Goal: Transaction & Acquisition: Purchase product/service

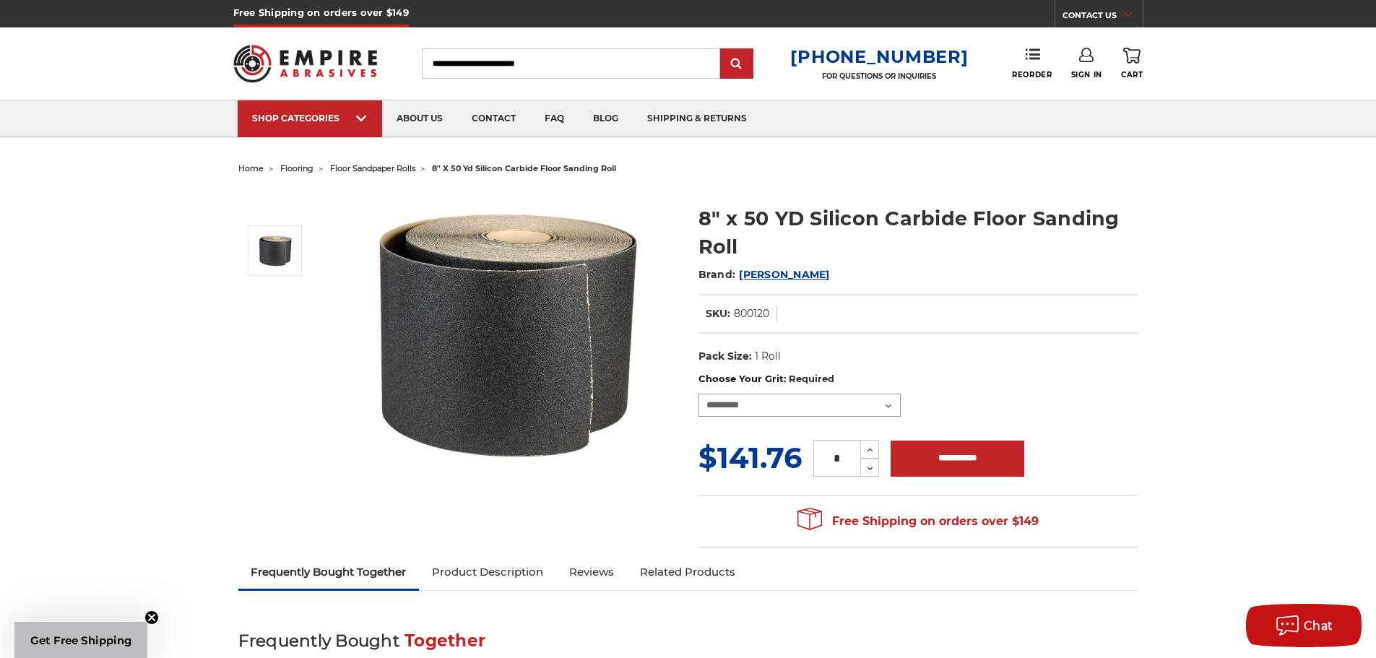
click at [890, 399] on select "**********" at bounding box center [800, 405] width 202 height 23
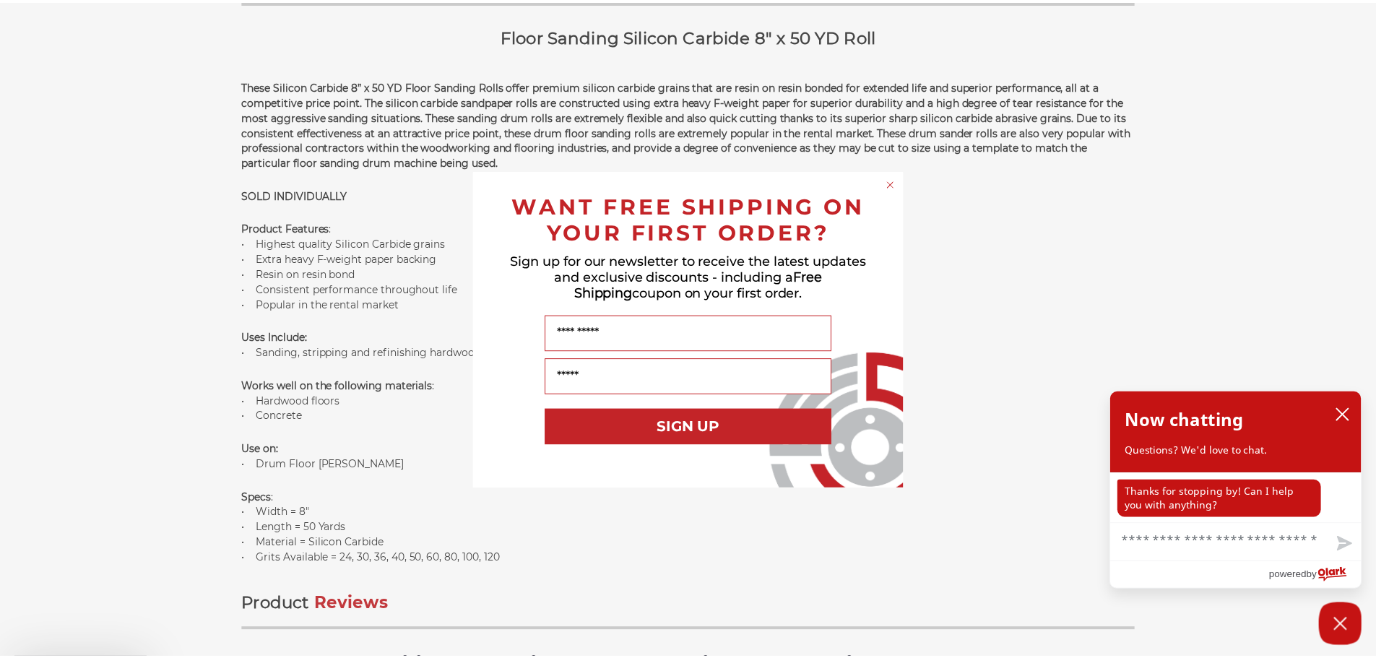
scroll to position [984, 0]
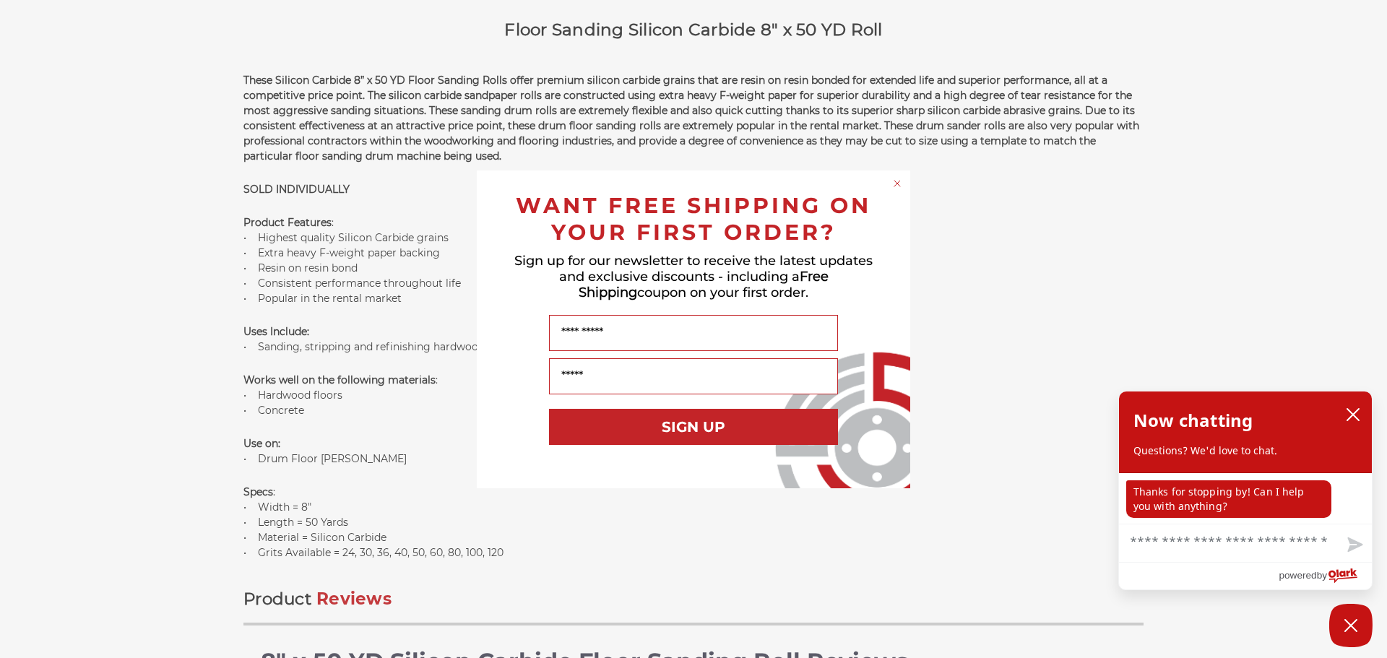
drag, startPoint x: 1378, startPoint y: 144, endPoint x: 1348, endPoint y: 183, distance: 50.0
click at [1348, 183] on html "Free Shipping on orders over $149 CONTACT US [DATE] - [DATE] (excluding holiday…" at bounding box center [693, 321] width 1387 height 2611
drag, startPoint x: 1109, startPoint y: 200, endPoint x: 1134, endPoint y: 121, distance: 83.4
click at [1131, 126] on div "Close dialog WANT FREE SHIPPING ON YOUR FIRST ORDER? Sign up for our newsletter…" at bounding box center [693, 329] width 1387 height 658
click at [1358, 417] on icon "close chatbox" at bounding box center [1353, 414] width 14 height 14
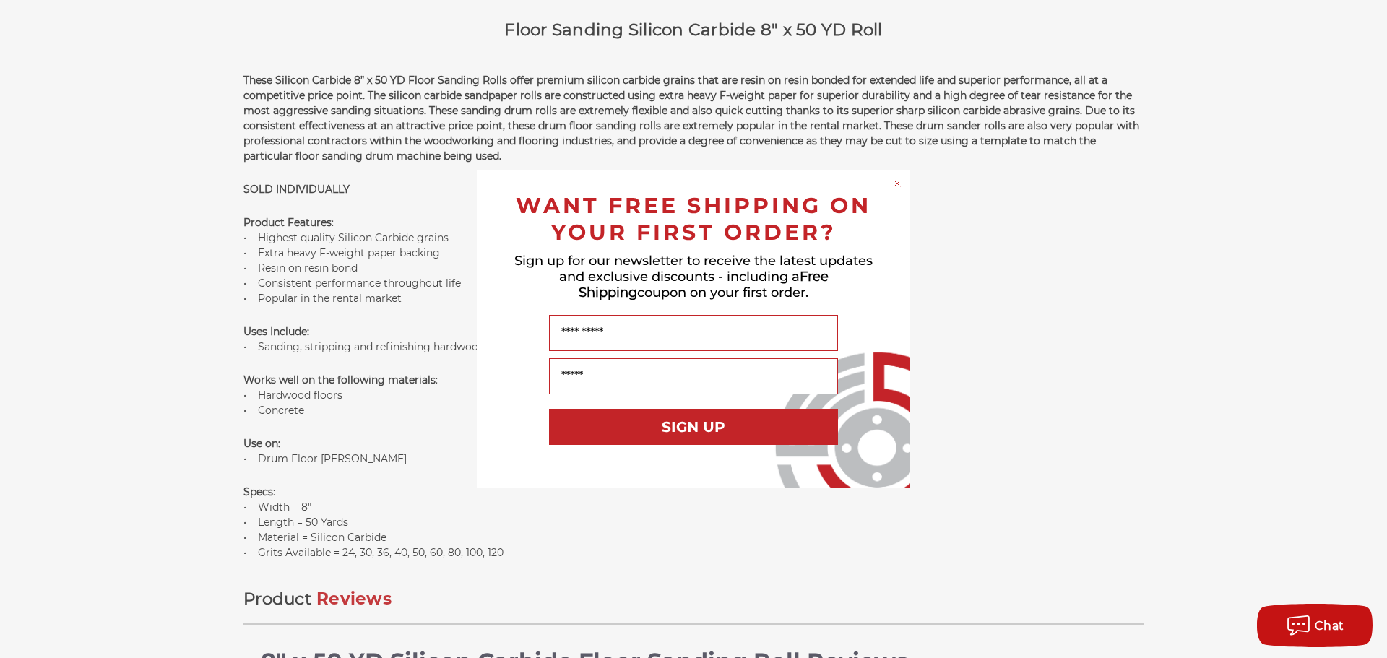
click at [899, 181] on icon "Close dialog" at bounding box center [897, 184] width 6 height 6
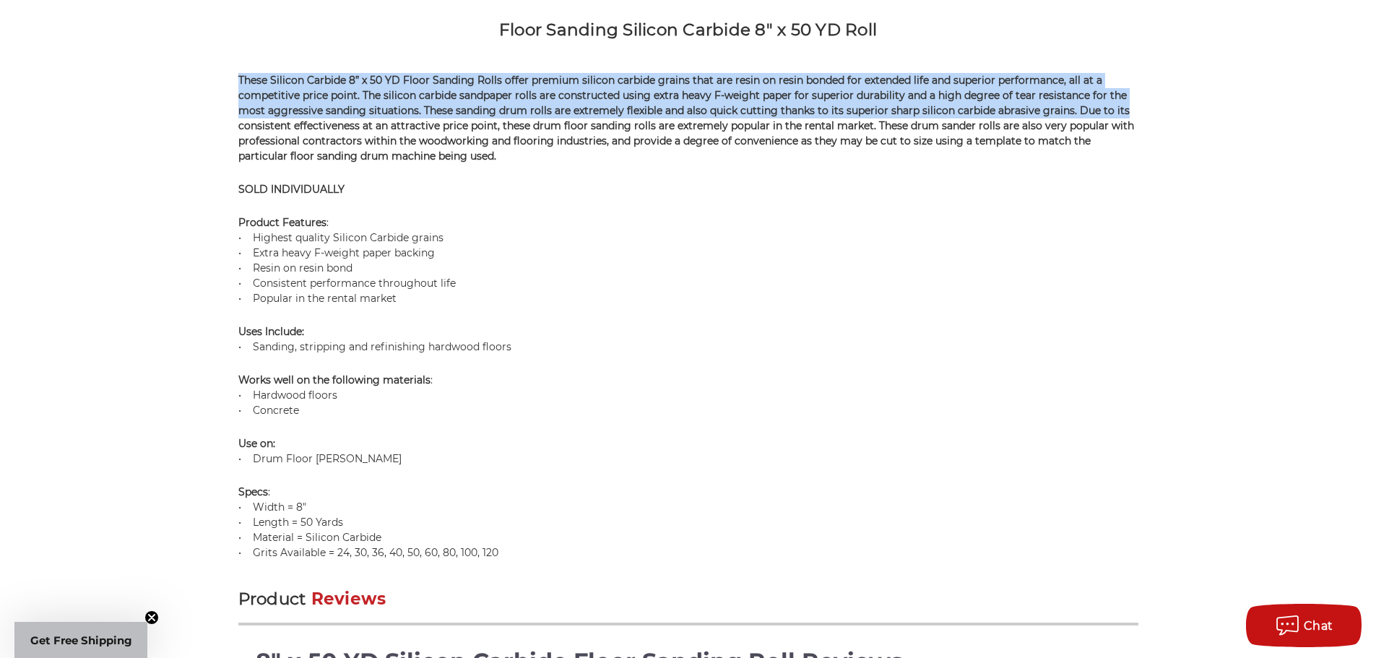
scroll to position [897, 0]
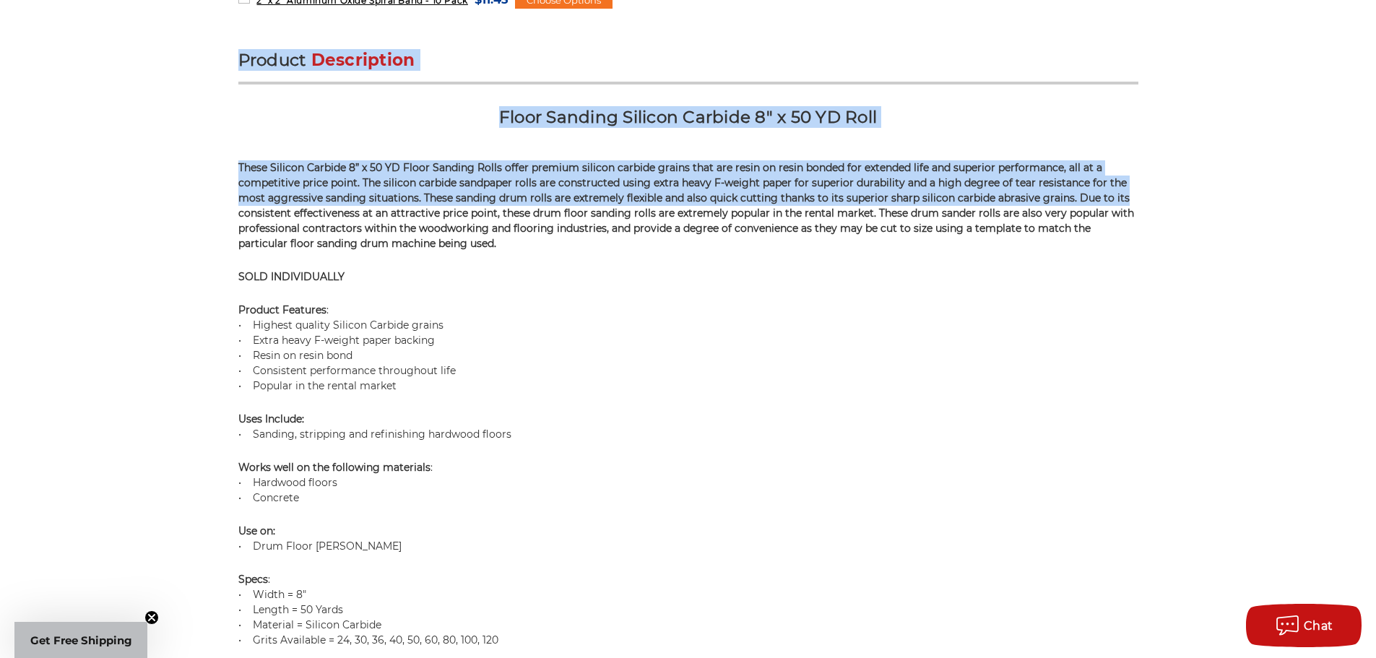
drag, startPoint x: 1176, startPoint y: 99, endPoint x: 1160, endPoint y: -12, distance: 112.4
click at [1160, 0] on html "Free Shipping on orders over $149 CONTACT US [DATE] - [DATE] (excluding holiday…" at bounding box center [688, 408] width 1376 height 2611
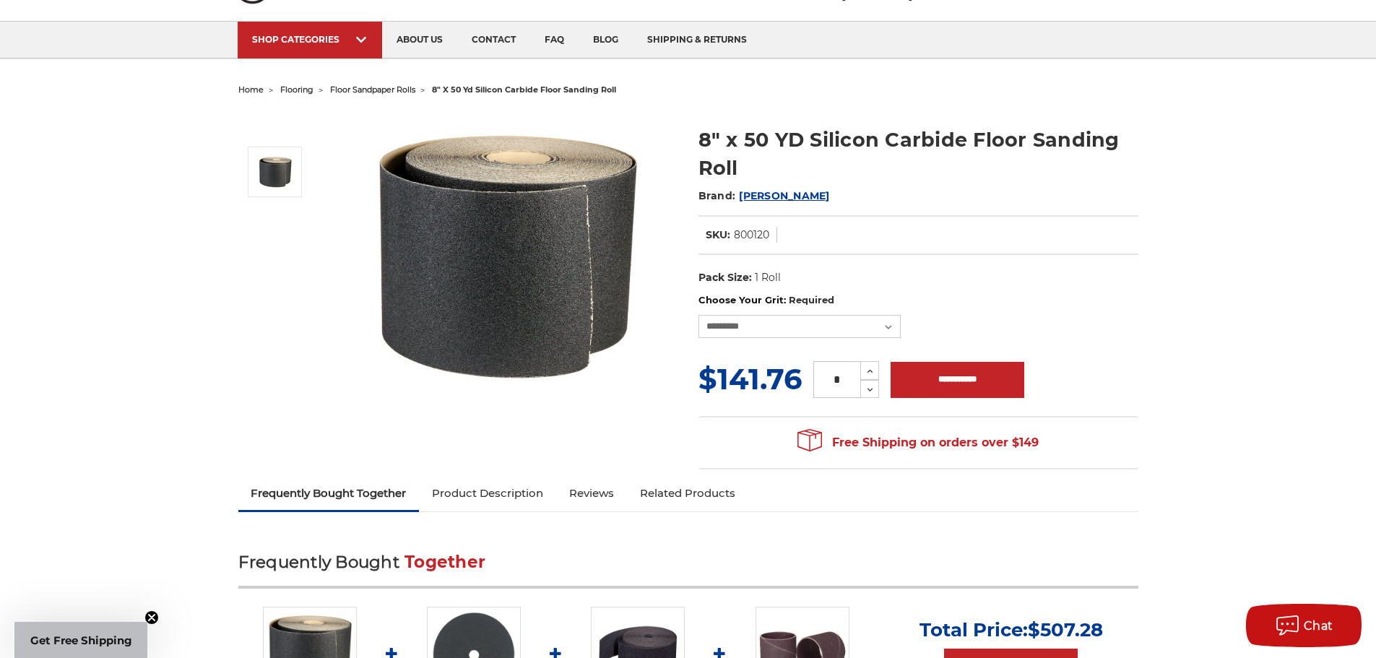
scroll to position [76, 0]
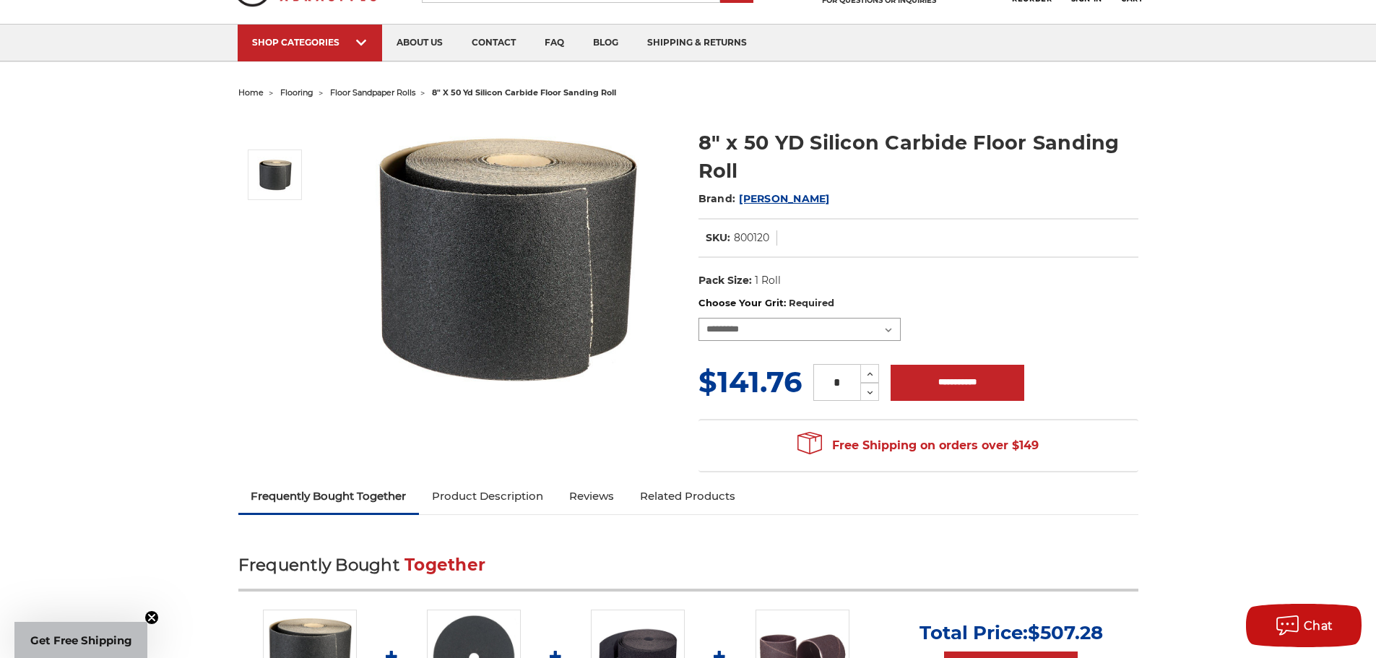
click at [894, 333] on select "**********" at bounding box center [800, 329] width 202 height 23
